Goal: Obtain resource: Download file/media

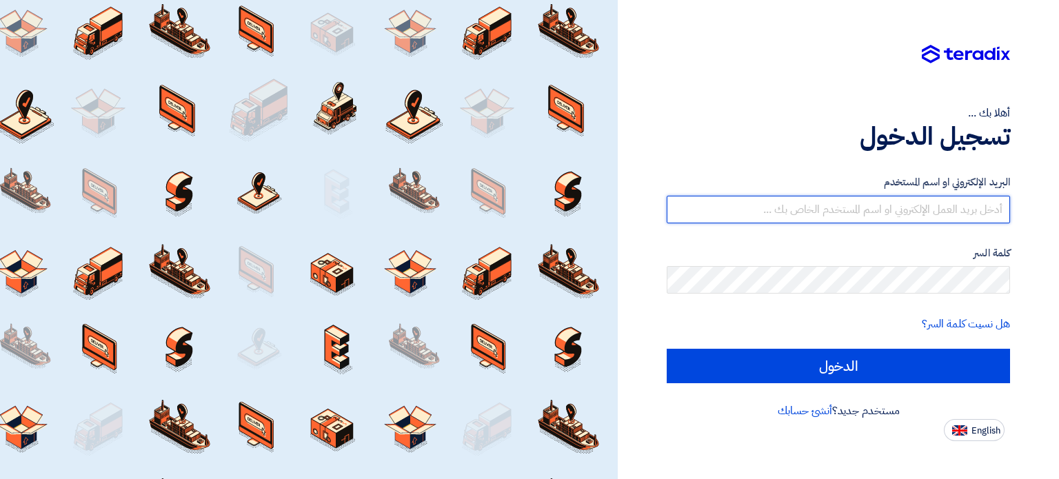
click at [963, 212] on input "text" at bounding box center [837, 210] width 343 height 28
type input "[EMAIL_ADDRESS][DOMAIN_NAME]"
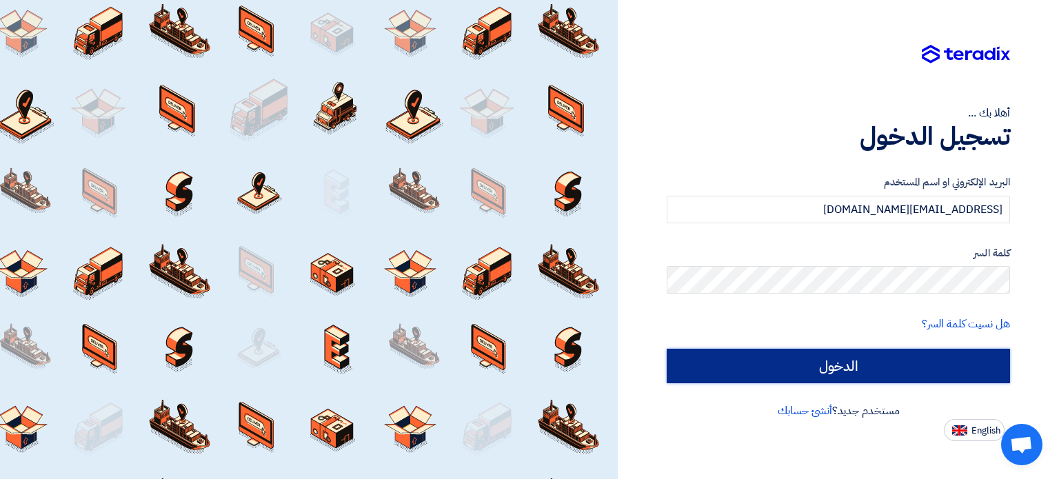
click at [911, 371] on input "الدخول" at bounding box center [837, 366] width 343 height 34
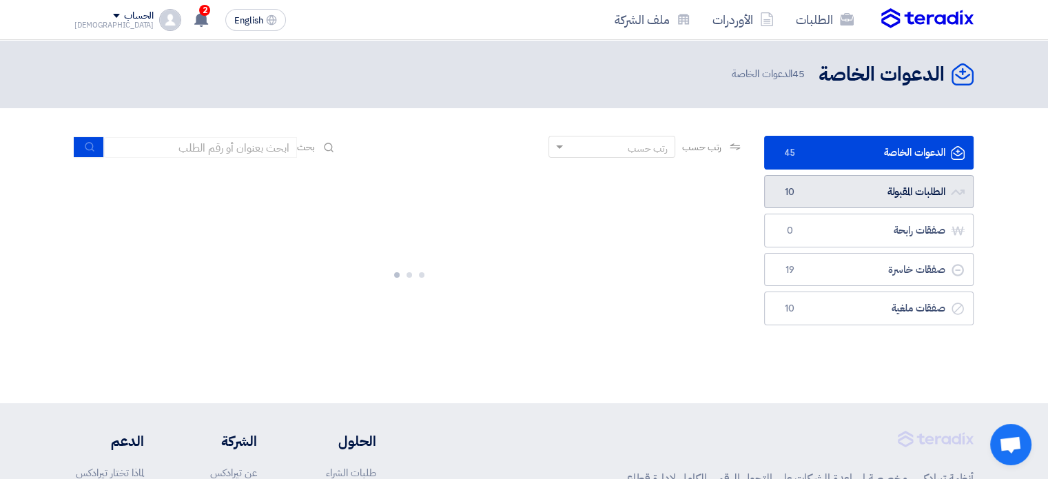
click at [866, 198] on link "الطلبات المقبولة الطلبات المقبولة 10" at bounding box center [869, 192] width 210 height 34
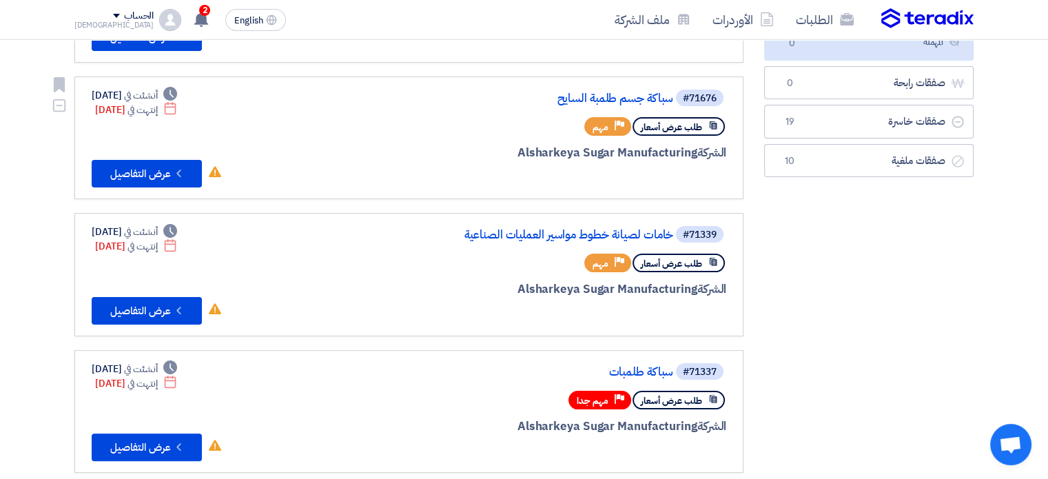
scroll to position [45, 0]
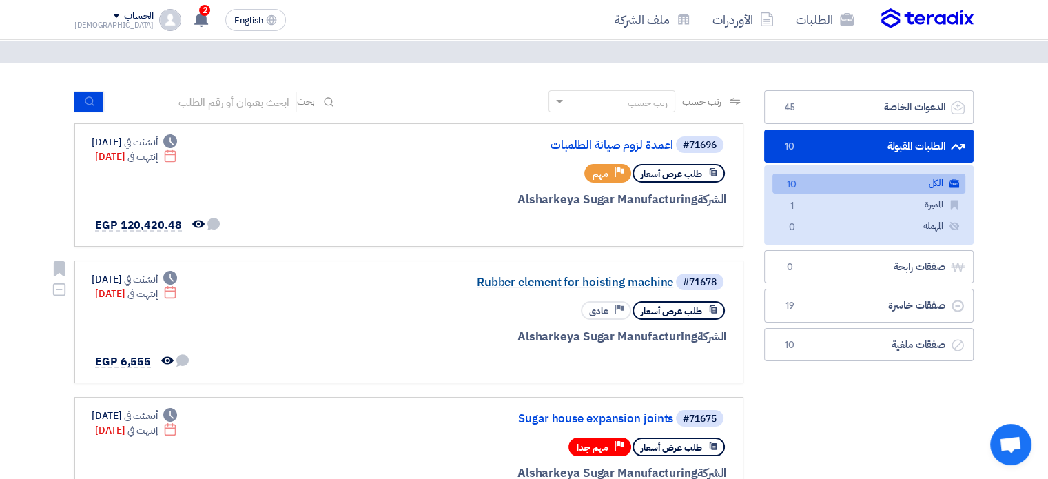
click at [600, 280] on link "Rubber element for hoisting machine" at bounding box center [536, 282] width 276 height 12
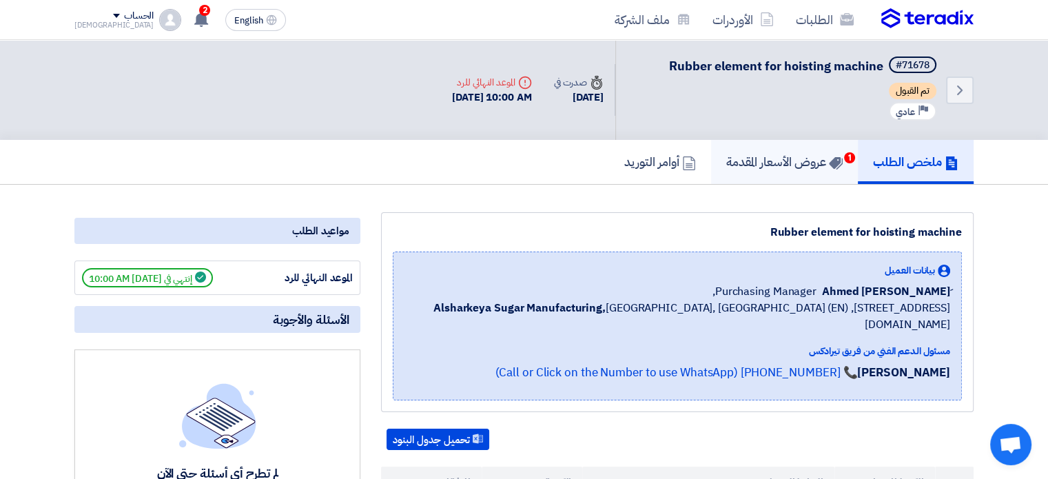
click at [788, 156] on h5 "عروض الأسعار المقدمة 1" at bounding box center [784, 162] width 116 height 16
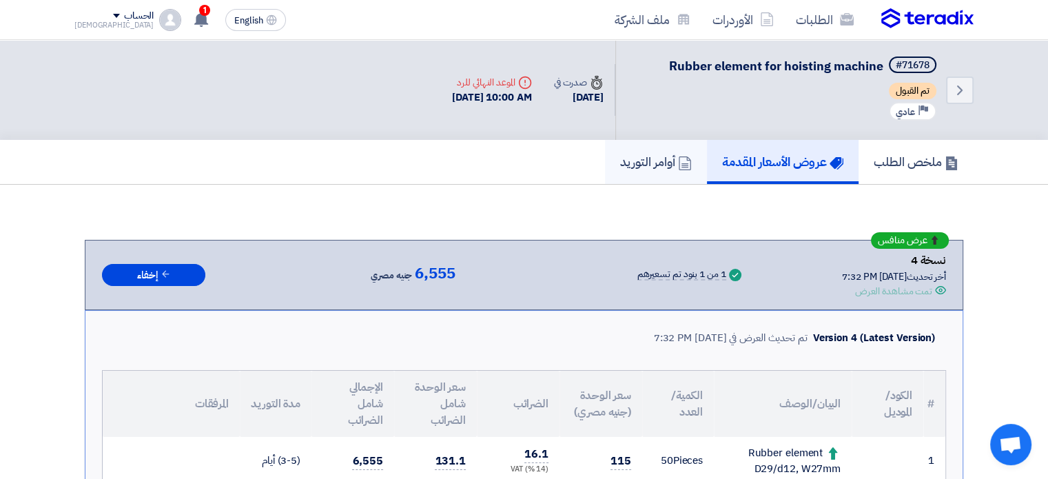
click at [657, 165] on h5 "أوامر التوريد" at bounding box center [656, 162] width 72 height 16
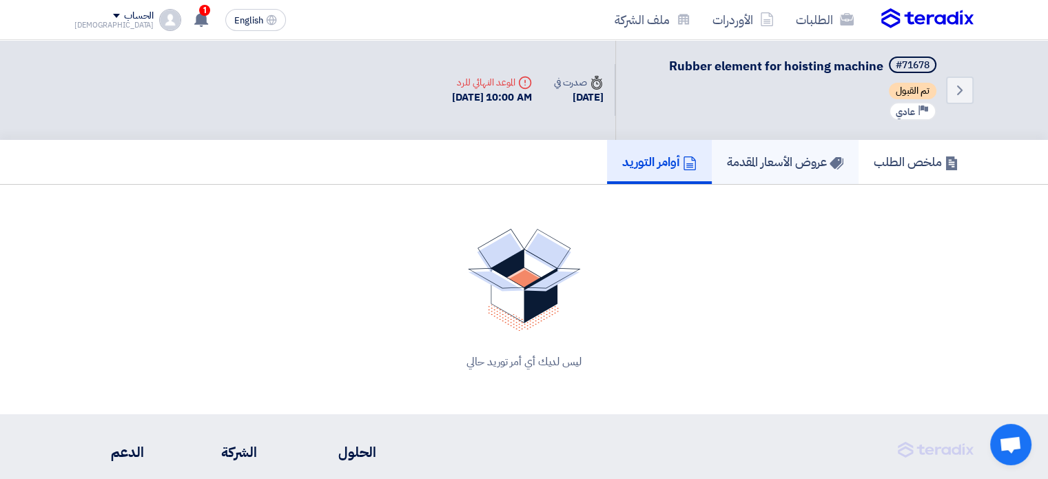
click at [797, 170] on link "عروض الأسعار المقدمة" at bounding box center [785, 162] width 147 height 44
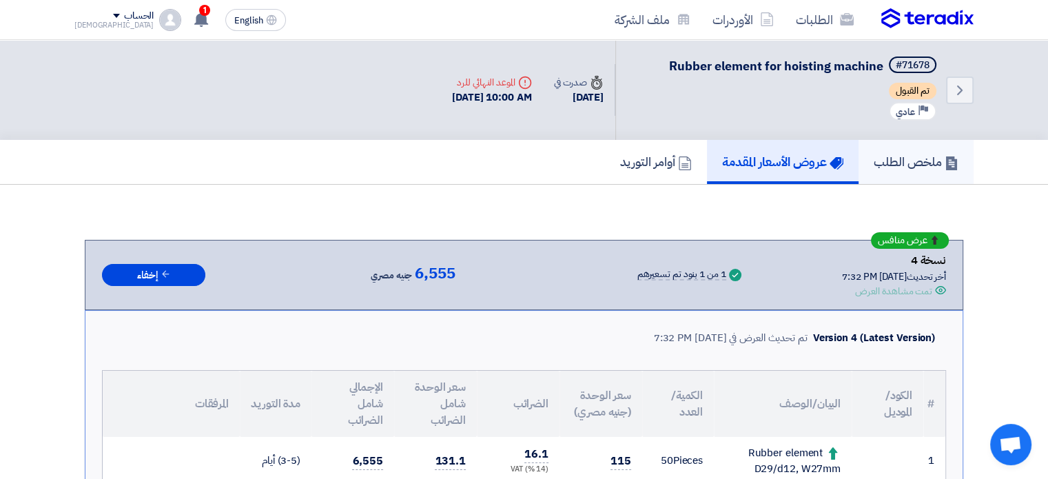
click at [910, 165] on h5 "ملخص الطلب" at bounding box center [916, 162] width 85 height 16
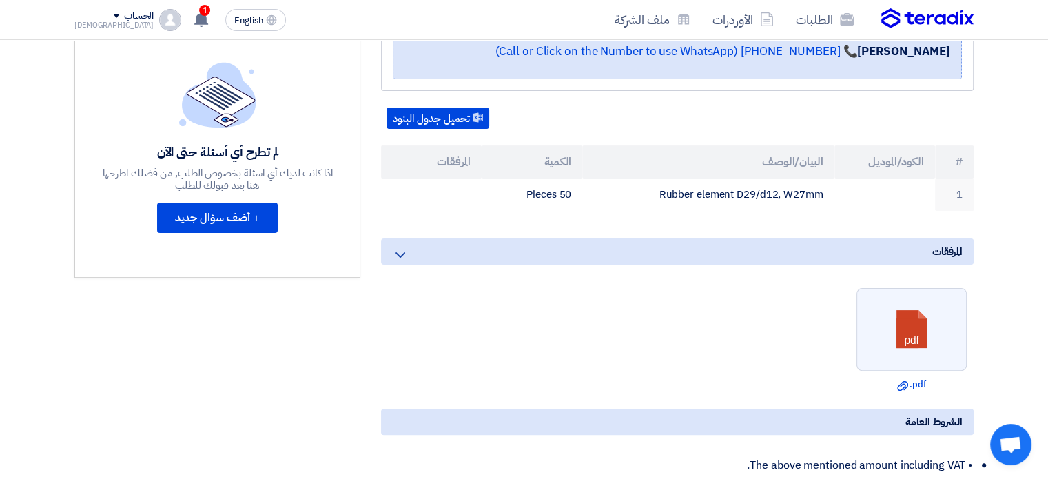
scroll to position [414, 0]
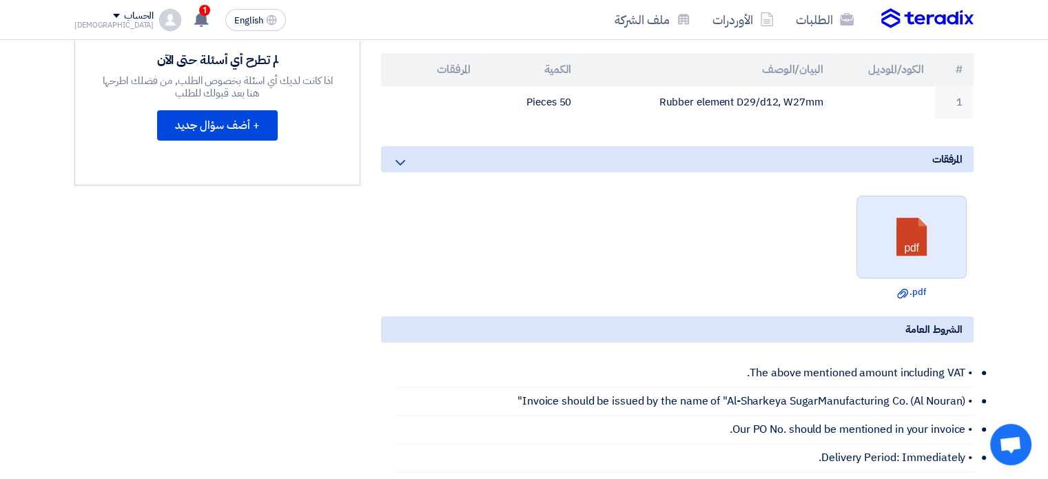
click at [899, 254] on link at bounding box center [912, 237] width 110 height 83
click at [917, 291] on link "Download file .pdf" at bounding box center [912, 292] width 102 height 14
